Goal: Communication & Community: Answer question/provide support

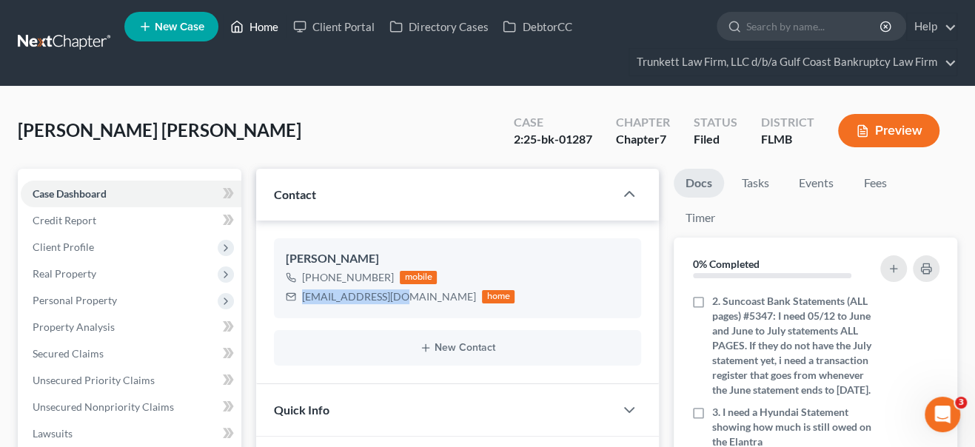
click at [254, 28] on link "Home" at bounding box center [254, 26] width 63 height 27
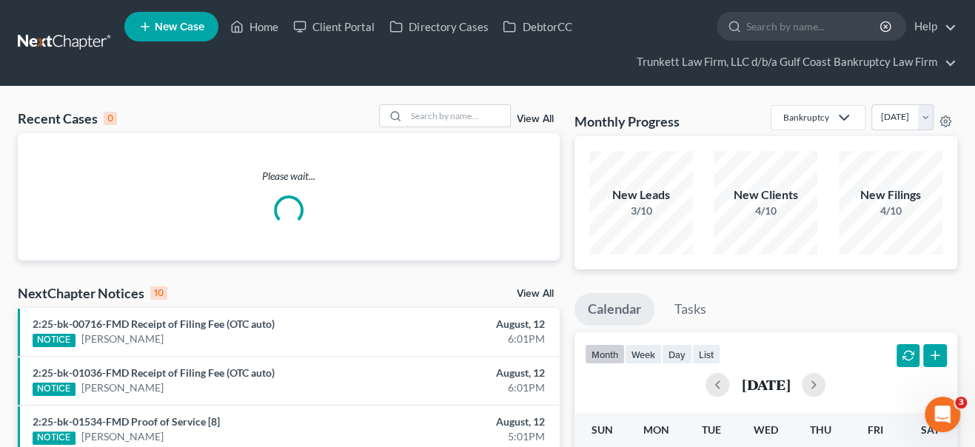
drag, startPoint x: 430, startPoint y: 115, endPoint x: 408, endPoint y: 97, distance: 27.9
click at [429, 115] on input "search" at bounding box center [458, 115] width 104 height 21
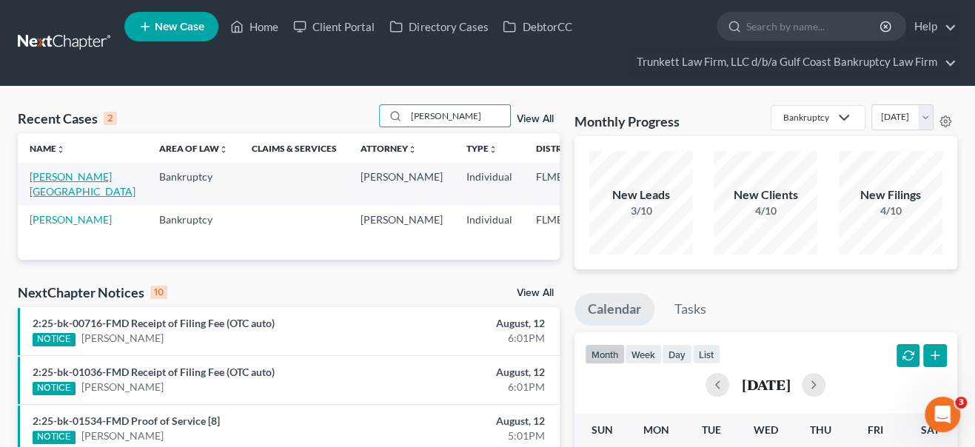
type input "[PERSON_NAME]"
click at [49, 188] on link "[PERSON_NAME][GEOGRAPHIC_DATA]" at bounding box center [83, 183] width 106 height 27
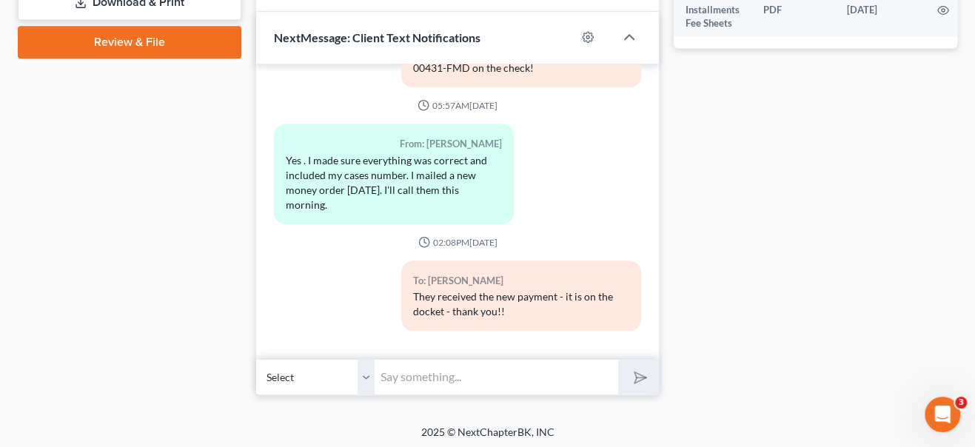
scroll to position [726, 0]
click at [417, 380] on input "text" at bounding box center [495, 376] width 243 height 36
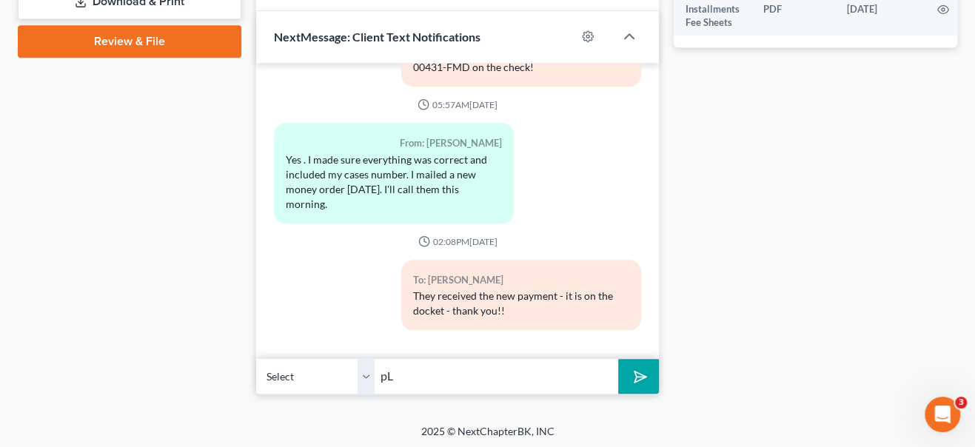
type input "p"
type input "Please read the email I sent you, very important"
click at [633, 366] on icon "submit" at bounding box center [637, 376] width 21 height 21
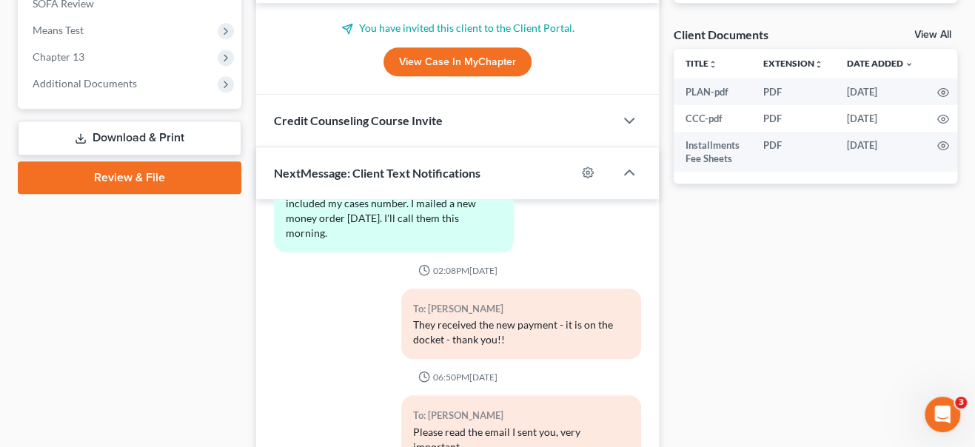
scroll to position [0, 0]
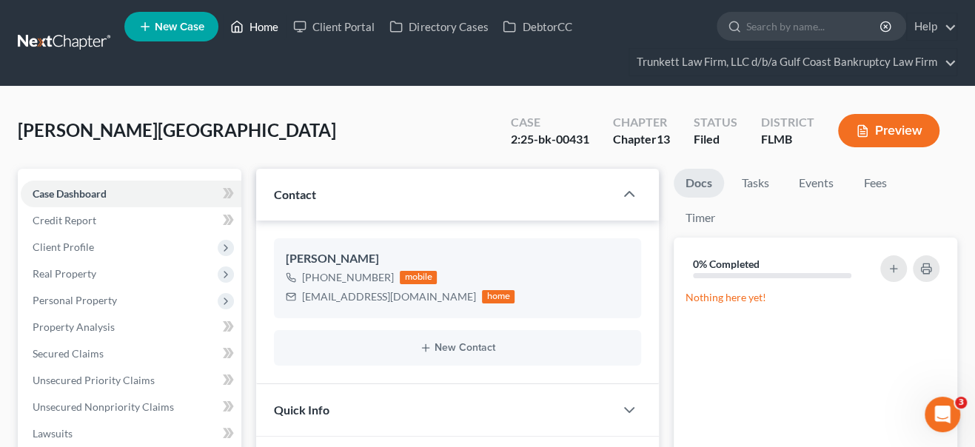
click at [257, 28] on link "Home" at bounding box center [254, 26] width 63 height 27
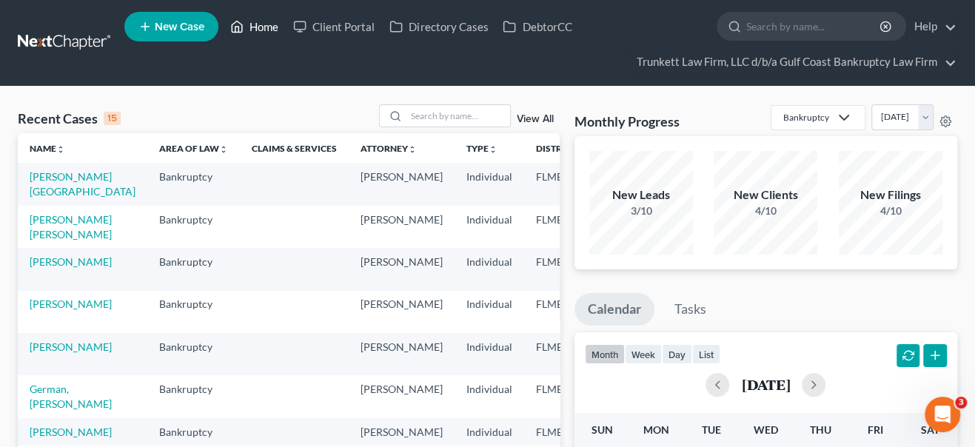
scroll to position [67, 0]
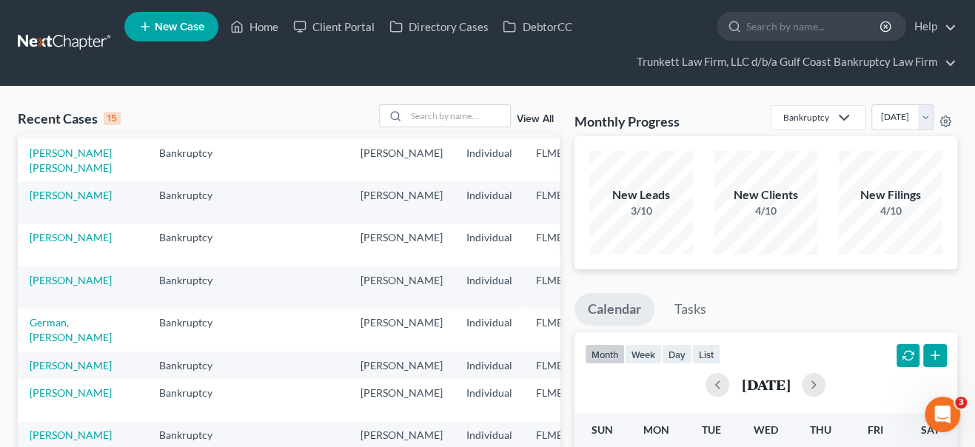
click at [51, 300] on td "[PERSON_NAME]" at bounding box center [82, 287] width 129 height 42
click at [53, 286] on link "[PERSON_NAME]" at bounding box center [71, 280] width 82 height 13
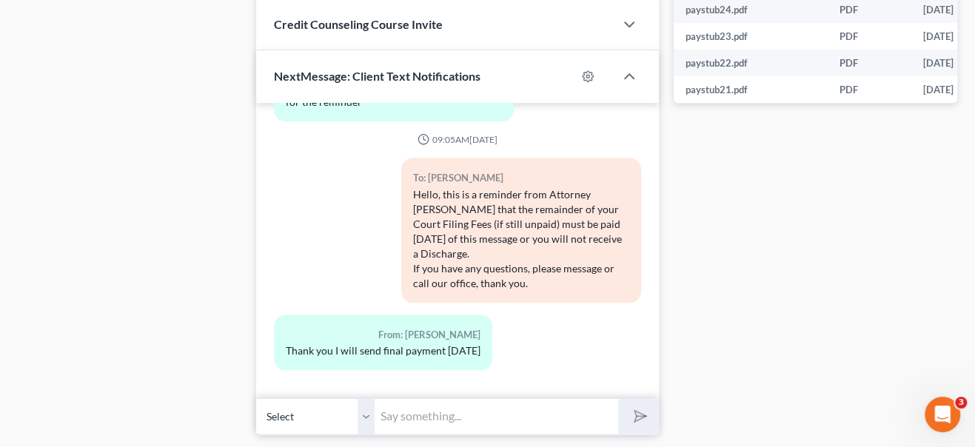
scroll to position [872, 0]
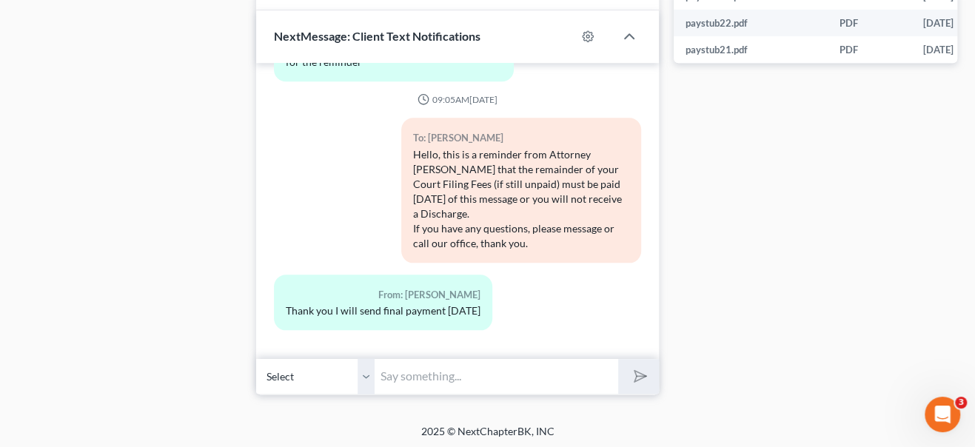
click at [405, 378] on input "text" at bounding box center [495, 376] width 243 height 36
type input "g"
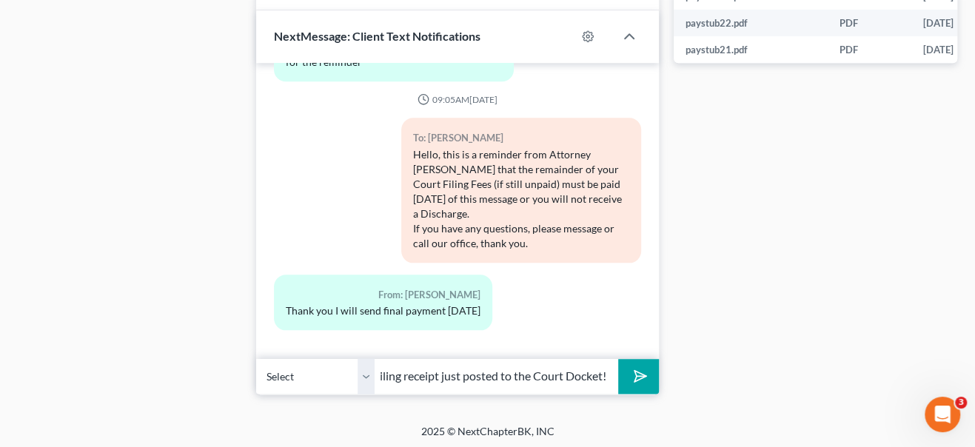
scroll to position [0, 155]
type input "Good evening your $186.00 Filing receipt just posted to the Court Docket!"
click at [637, 374] on icon "submit" at bounding box center [637, 376] width 21 height 21
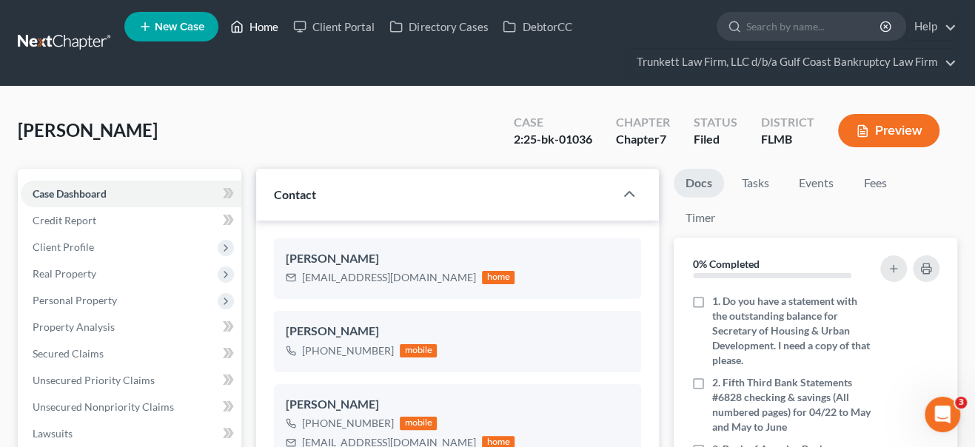
click at [272, 27] on link "Home" at bounding box center [254, 26] width 63 height 27
